Goal: Check status

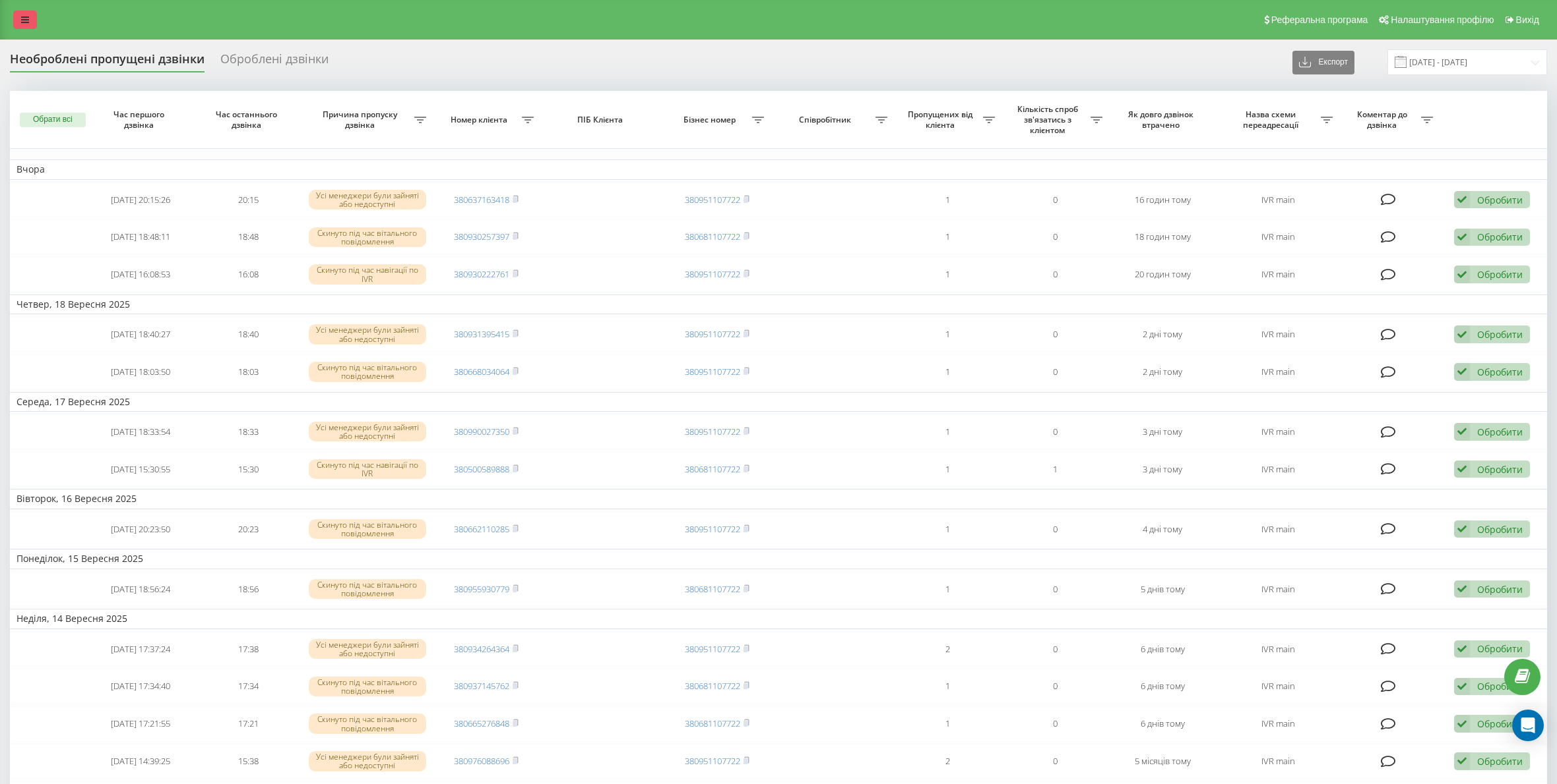
click at [27, 23] on icon at bounding box center [25, 20] width 8 height 9
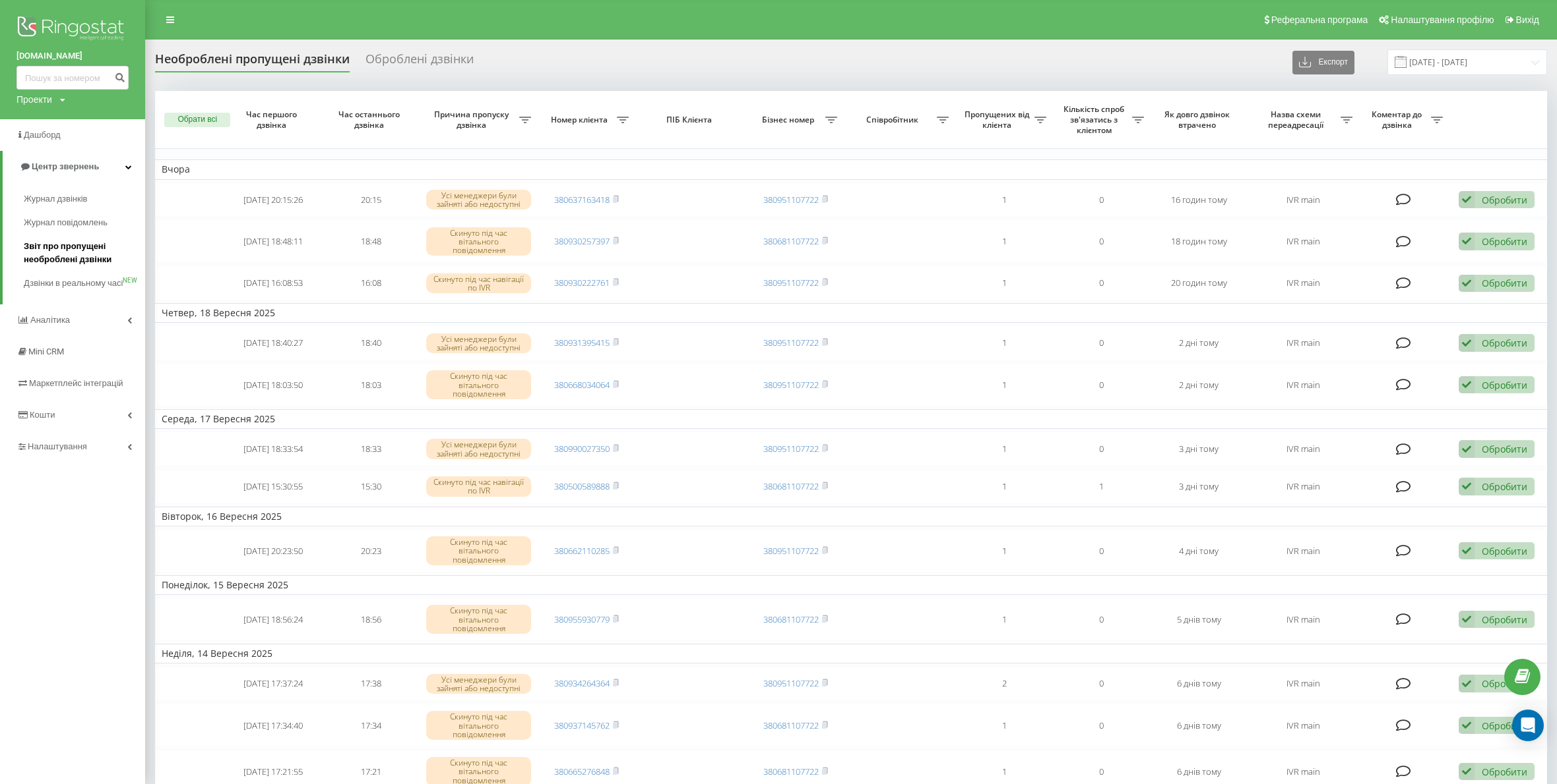
click at [80, 251] on span "Звіт про пропущені необроблені дзвінки" at bounding box center [81, 253] width 115 height 27
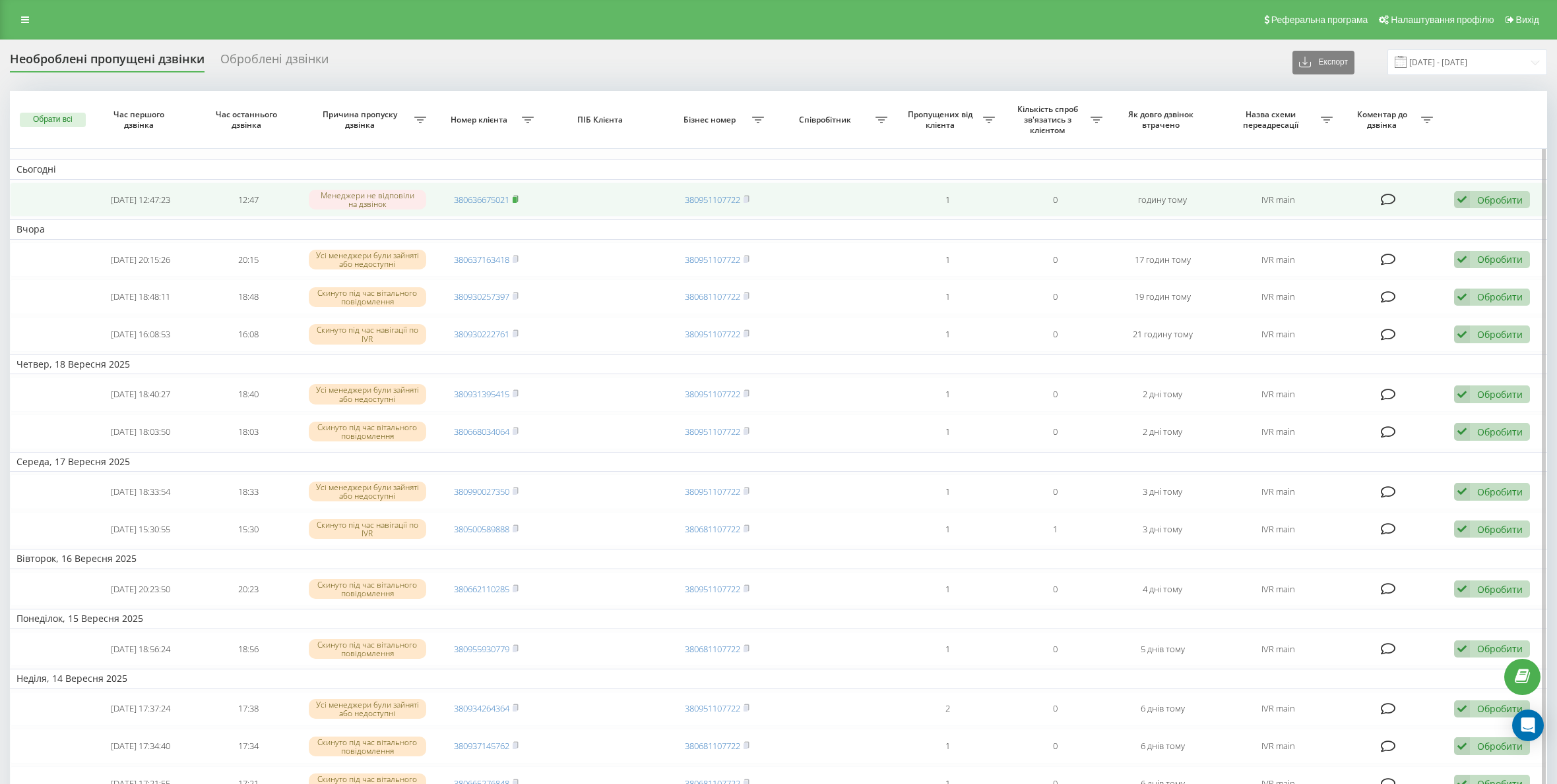
click at [518, 199] on icon at bounding box center [515, 198] width 6 height 8
